Goal: Task Accomplishment & Management: Complete application form

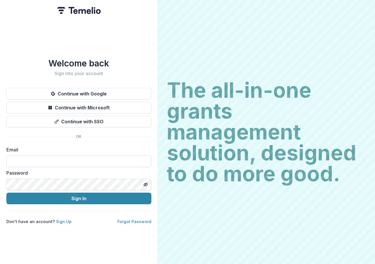
click at [49, 157] on input at bounding box center [78, 162] width 145 height 12
type input "**********"
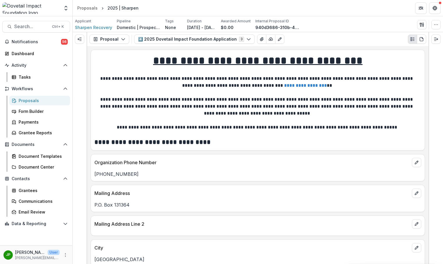
click at [35, 99] on div "Proposals" at bounding box center [42, 101] width 47 height 6
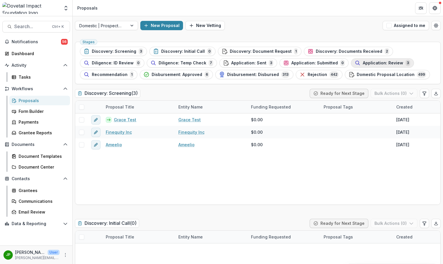
click at [368, 59] on button "Application: Review 3" at bounding box center [382, 62] width 63 height 9
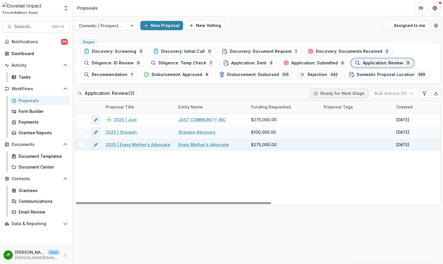
click at [152, 145] on link "2025 | Every Mother's Advocate" at bounding box center [138, 145] width 64 height 6
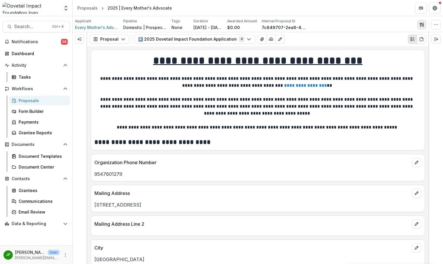
click at [375, 25] on icon "button" at bounding box center [421, 24] width 5 height 5
click at [276, 36] on button "Edit as form" at bounding box center [279, 39] width 9 height 9
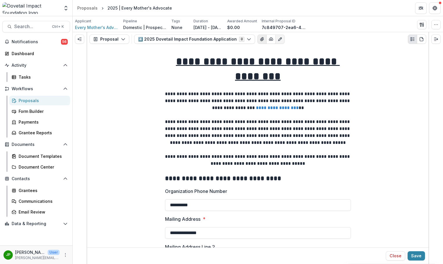
click at [278, 38] on icon "Edit as form" at bounding box center [280, 39] width 5 height 5
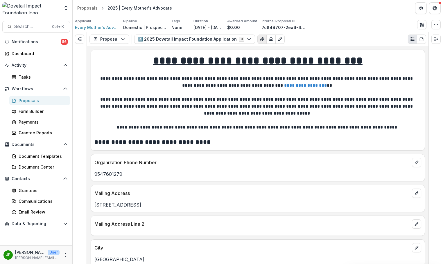
click at [257, 38] on button "View Attached Files" at bounding box center [261, 39] width 9 height 9
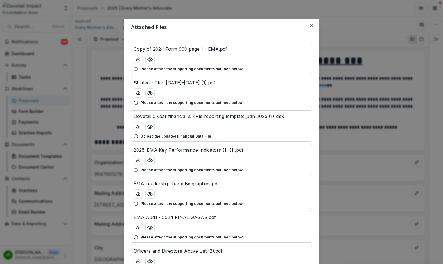
click at [317, 25] on header "Attached Files" at bounding box center [221, 27] width 195 height 17
click at [310, 25] on icon "Close" at bounding box center [310, 25] width 3 height 3
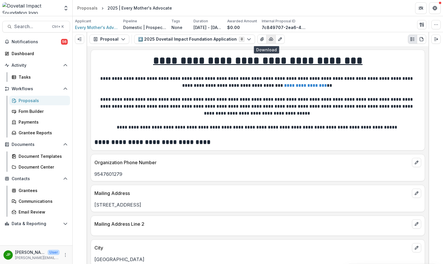
click at [269, 40] on icon "button" at bounding box center [271, 39] width 5 height 5
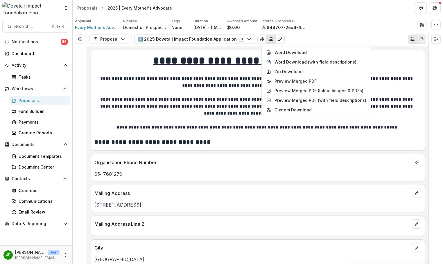
click at [375, 38] on icon "PDF view" at bounding box center [421, 39] width 3 height 4
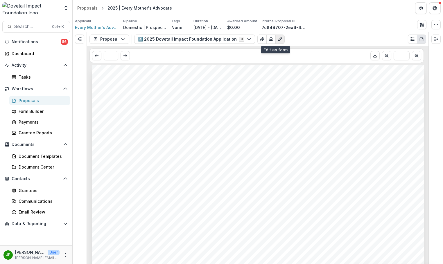
click at [279, 39] on button "Edit as form" at bounding box center [279, 39] width 9 height 9
click at [278, 38] on icon "Edit as form" at bounding box center [280, 39] width 5 height 5
click at [269, 39] on icon "button" at bounding box center [271, 39] width 5 height 5
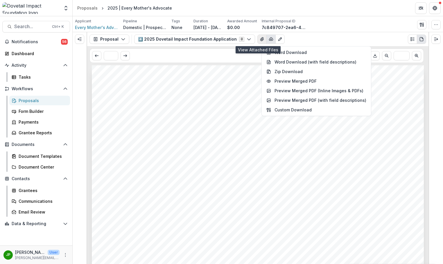
click at [260, 40] on icon "View Attached Files" at bounding box center [261, 38] width 3 height 3
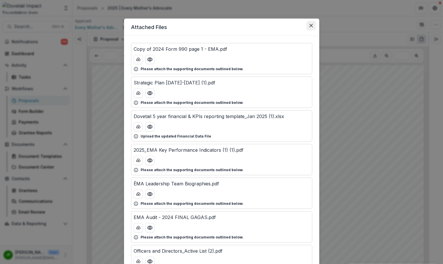
click at [311, 24] on icon "Close" at bounding box center [310, 25] width 3 height 3
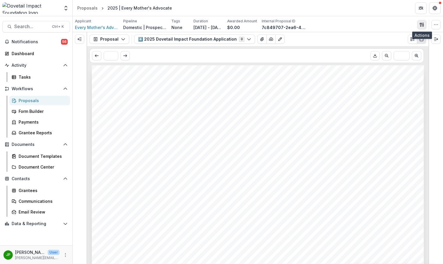
click at [375, 26] on icon "button" at bounding box center [421, 24] width 5 height 5
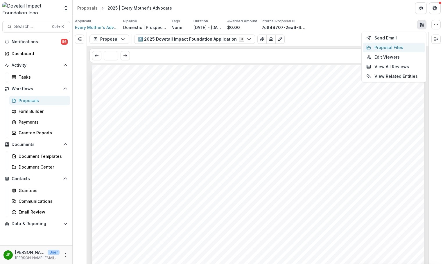
click at [375, 51] on button "Proposal Files" at bounding box center [394, 48] width 62 height 10
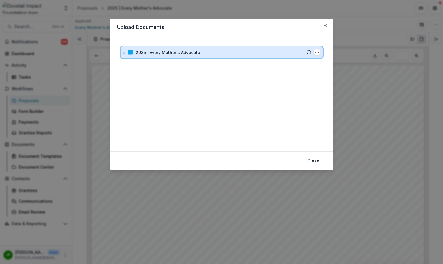
click at [124, 51] on icon at bounding box center [124, 52] width 3 height 3
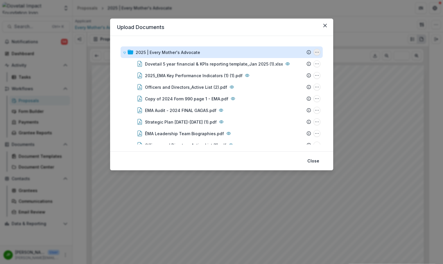
click at [315, 52] on icon "2025 | Every Mother's Advocate Options" at bounding box center [317, 52] width 5 height 5
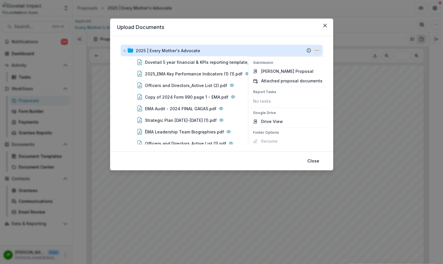
scroll to position [15, 0]
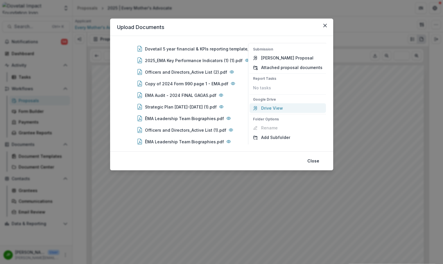
click at [273, 108] on link "Drive View" at bounding box center [287, 108] width 76 height 10
